Goal: Find specific page/section: Find specific page/section

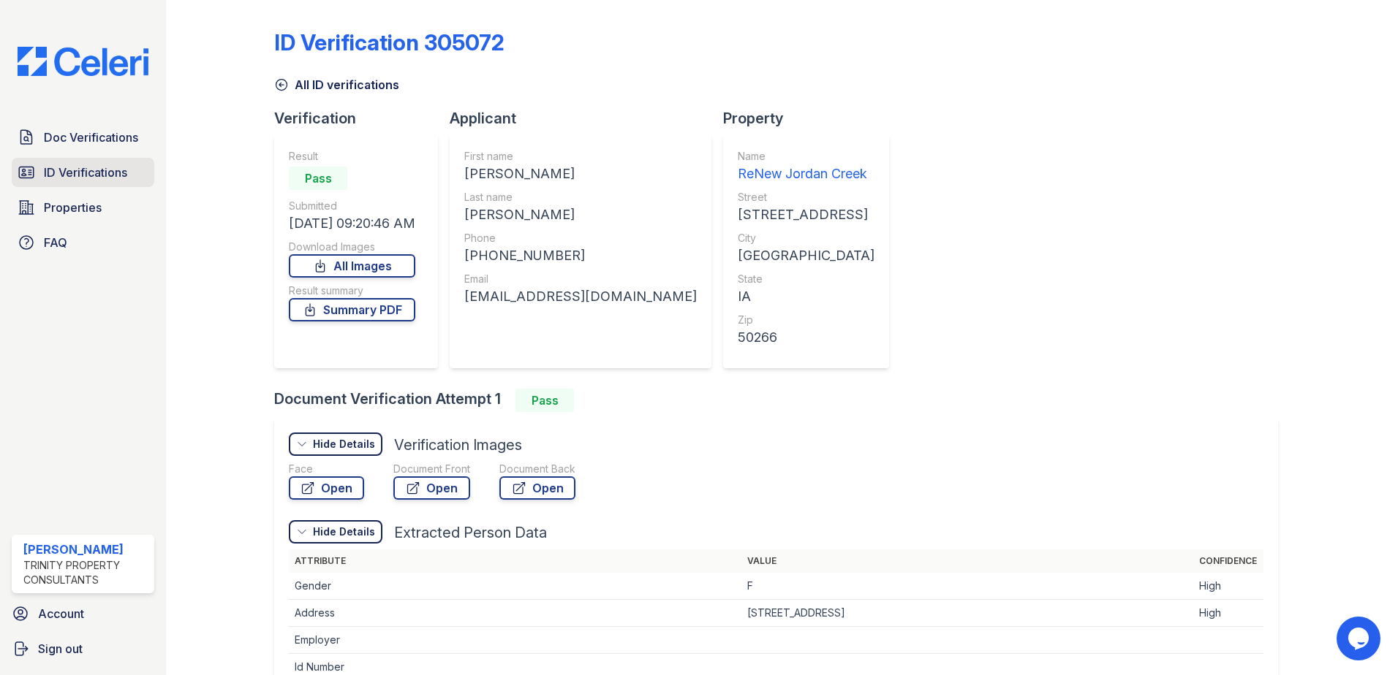
click at [74, 170] on span "ID Verifications" at bounding box center [85, 173] width 83 height 18
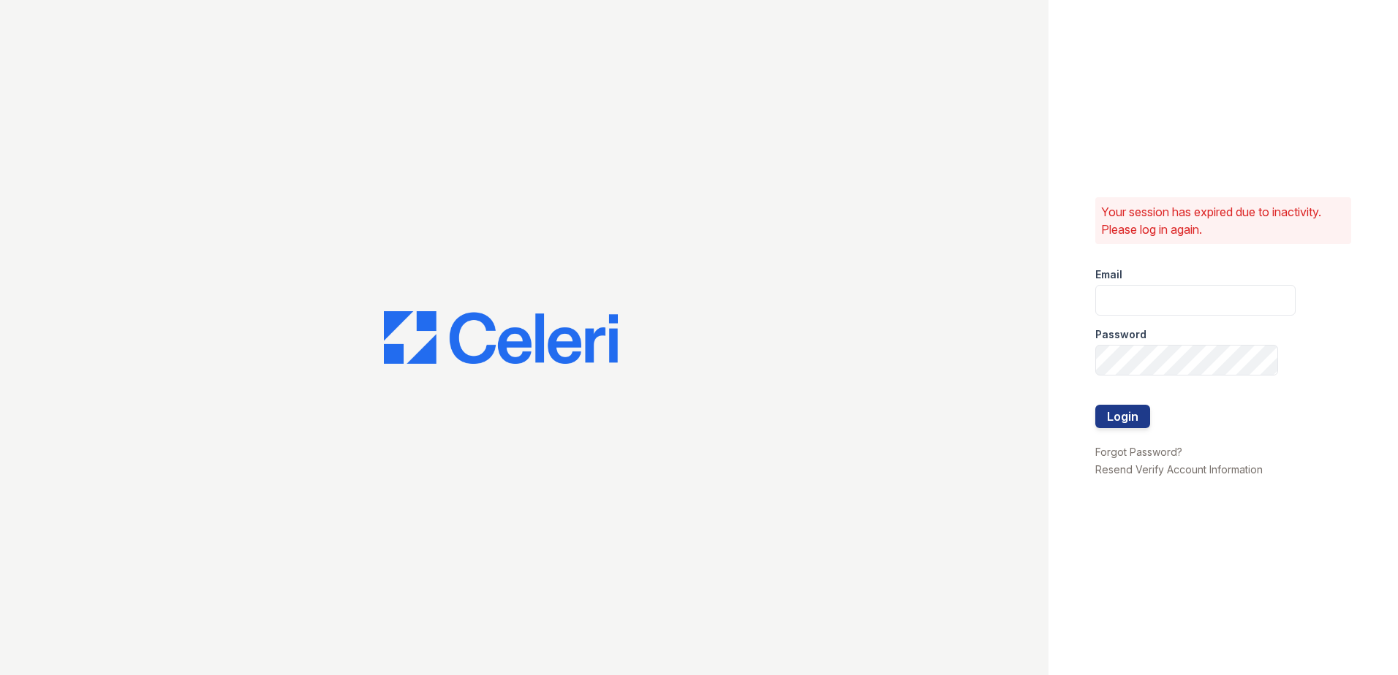
type input "summer.clark@trinity-pm.com"
click at [1112, 428] on button "Login" at bounding box center [1122, 416] width 55 height 23
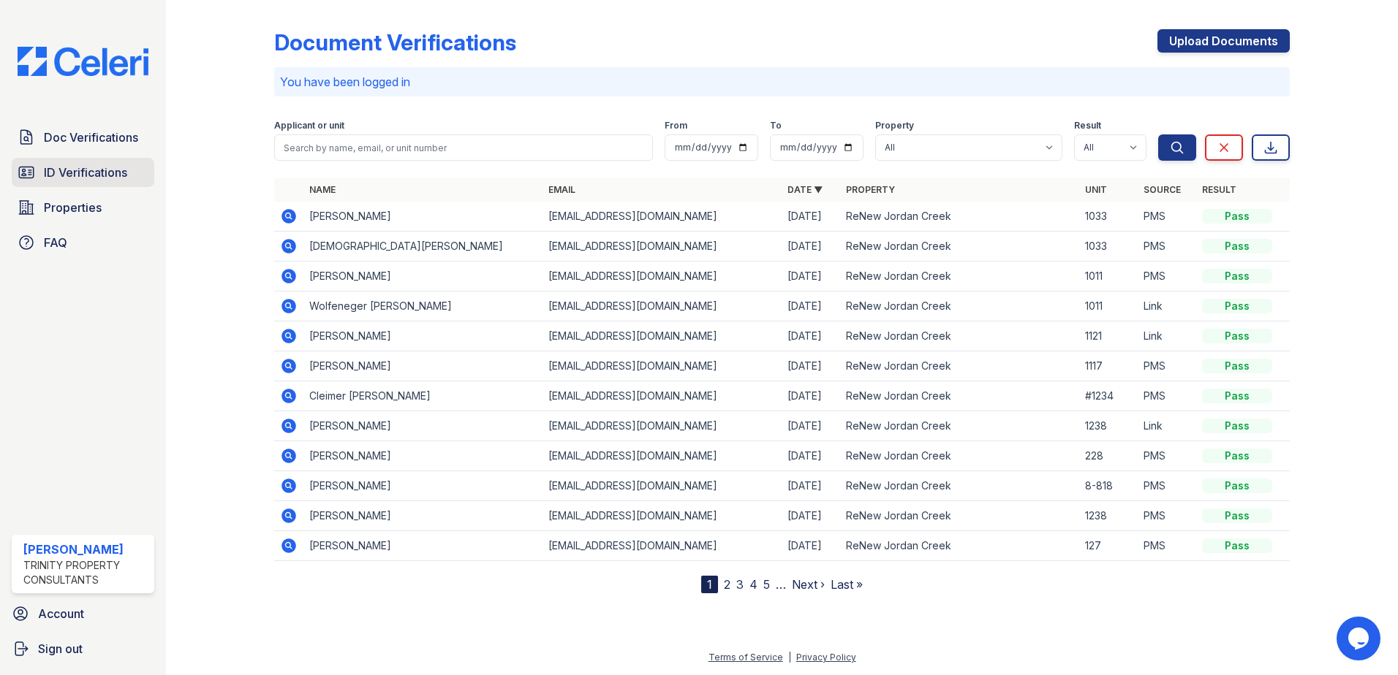
click at [118, 178] on span "ID Verifications" at bounding box center [85, 173] width 83 height 18
